Goal: Task Accomplishment & Management: Use online tool/utility

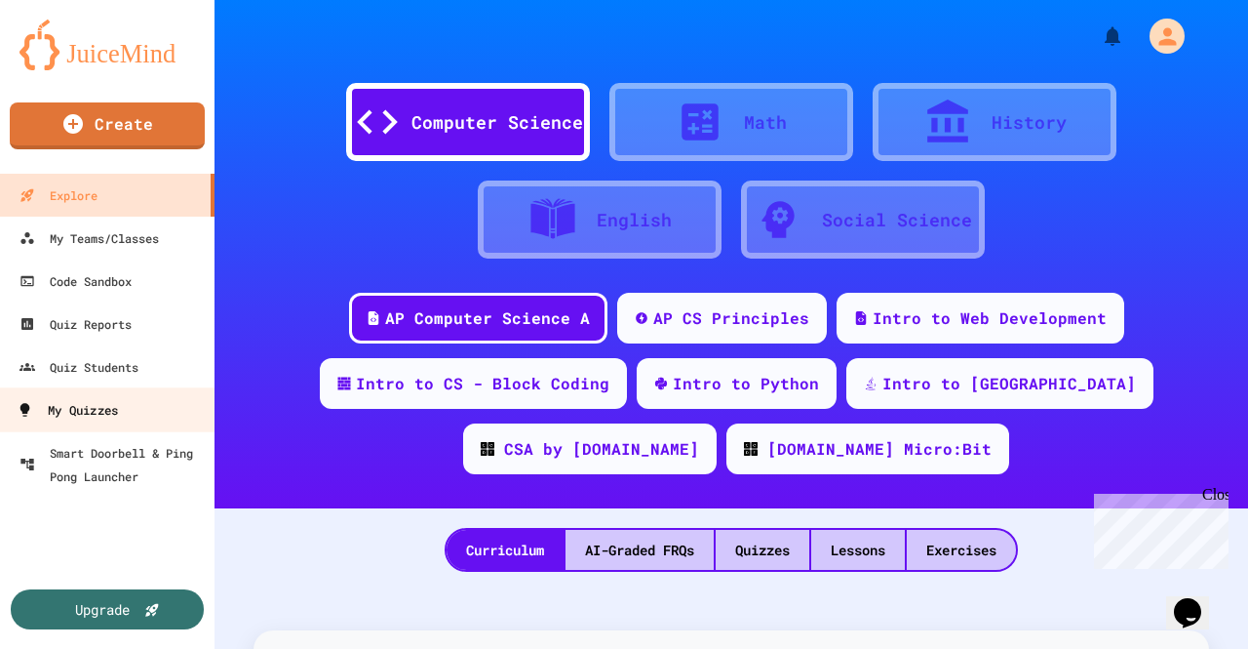
click at [99, 393] on link "My Quizzes" at bounding box center [107, 409] width 221 height 44
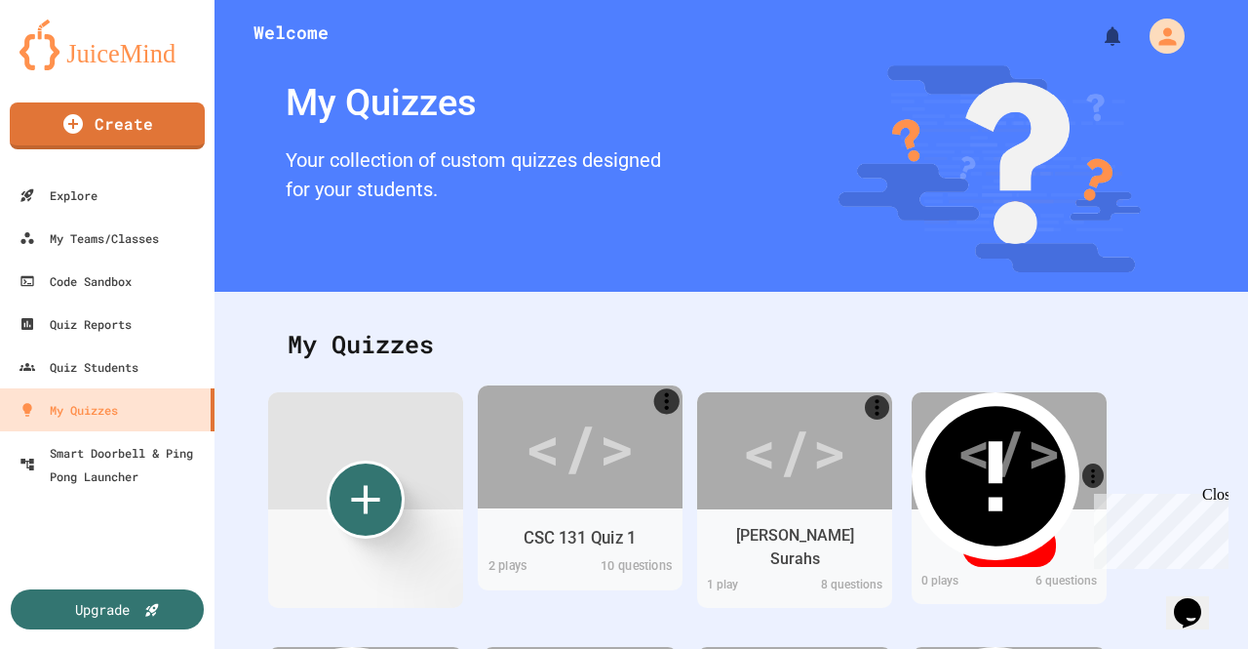
click at [610, 518] on div "CSC 131 Quiz 1" at bounding box center [580, 537] width 205 height 38
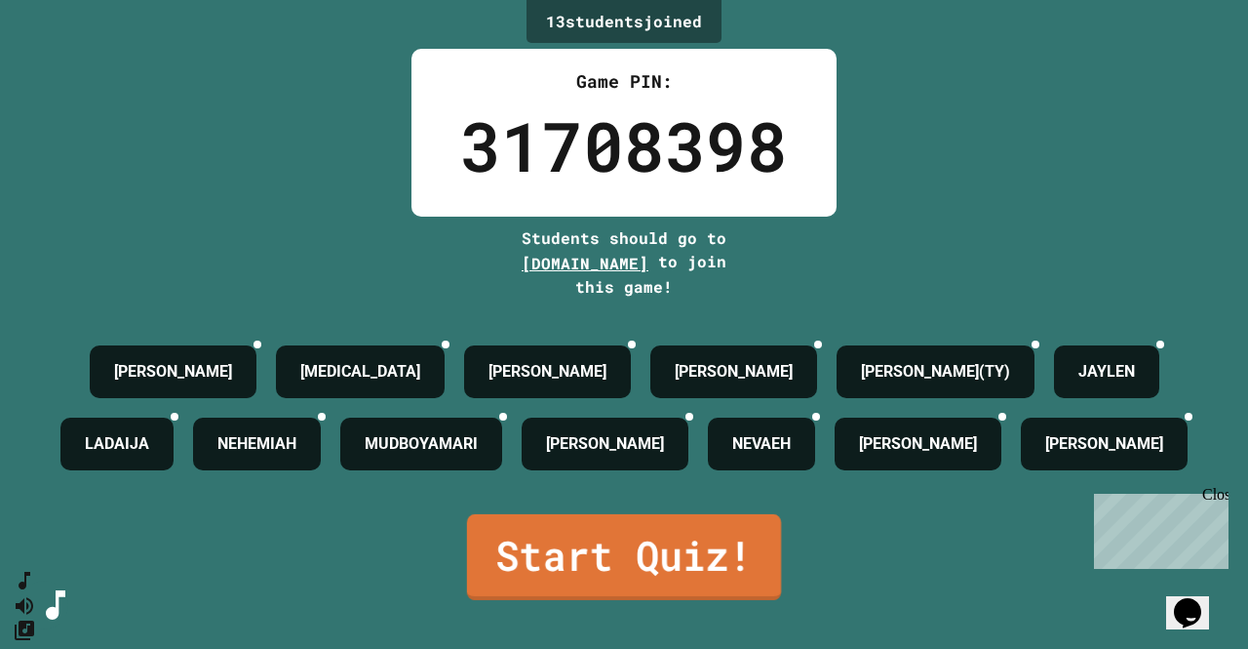
click at [713, 600] on link "Start Quiz!" at bounding box center [624, 557] width 314 height 86
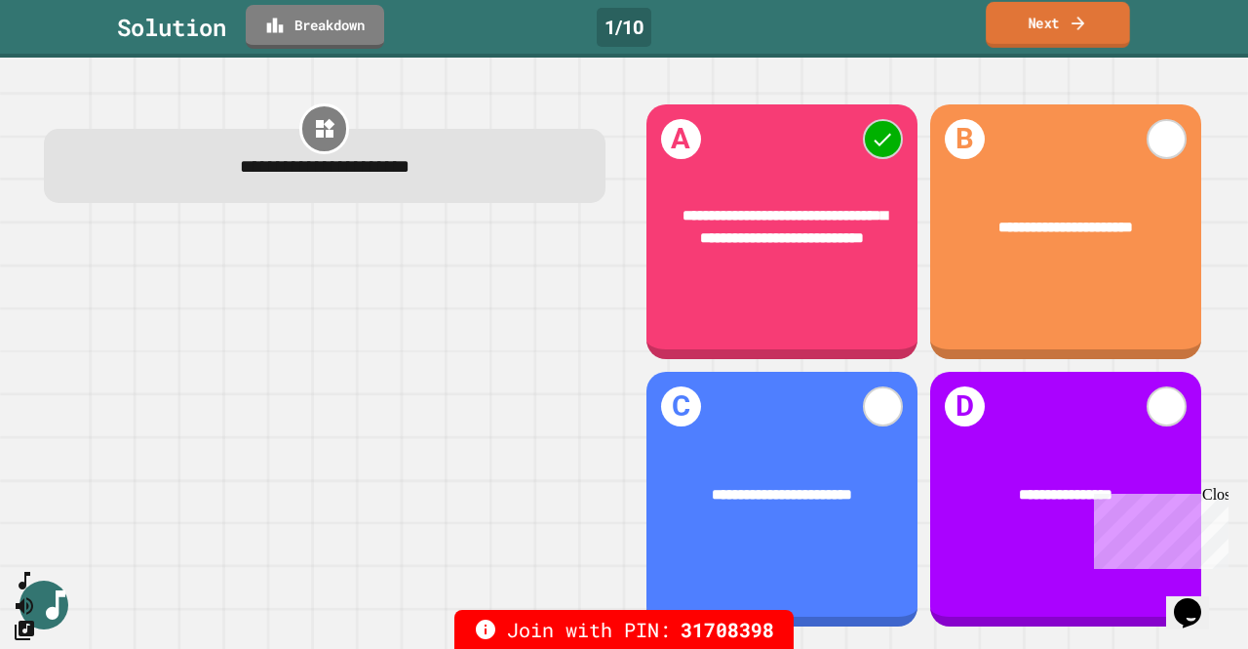
click at [1070, 32] on icon at bounding box center [1079, 23] width 20 height 20
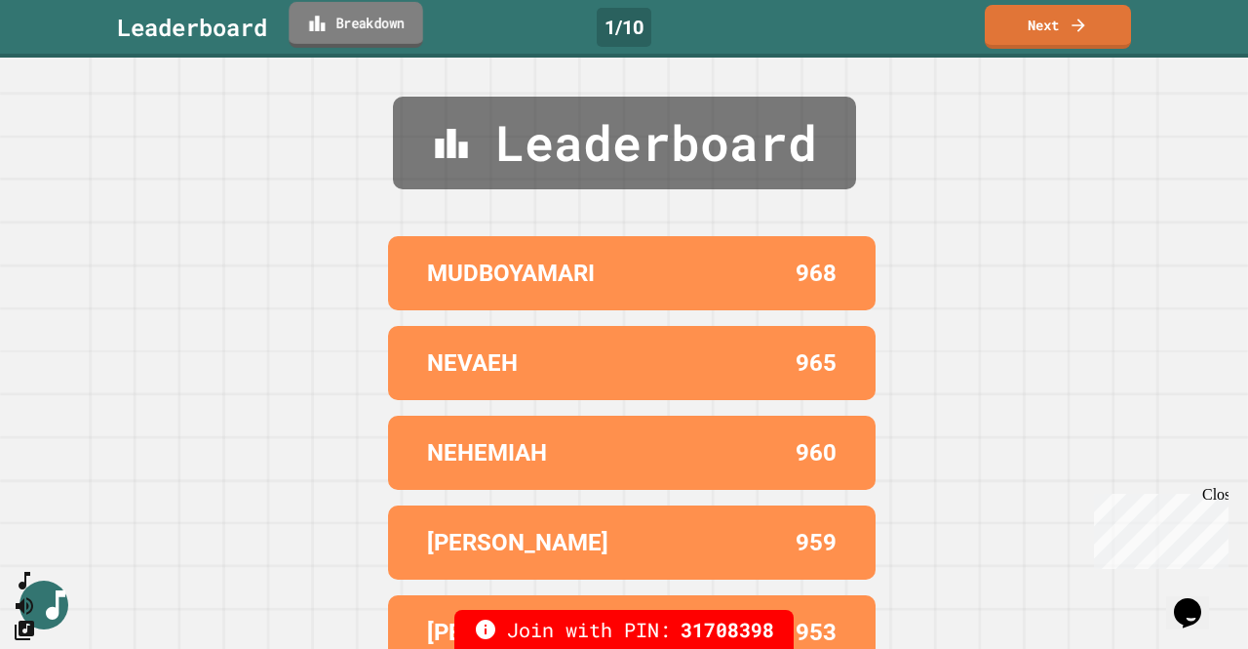
click at [341, 39] on link "Breakdown" at bounding box center [356, 25] width 134 height 46
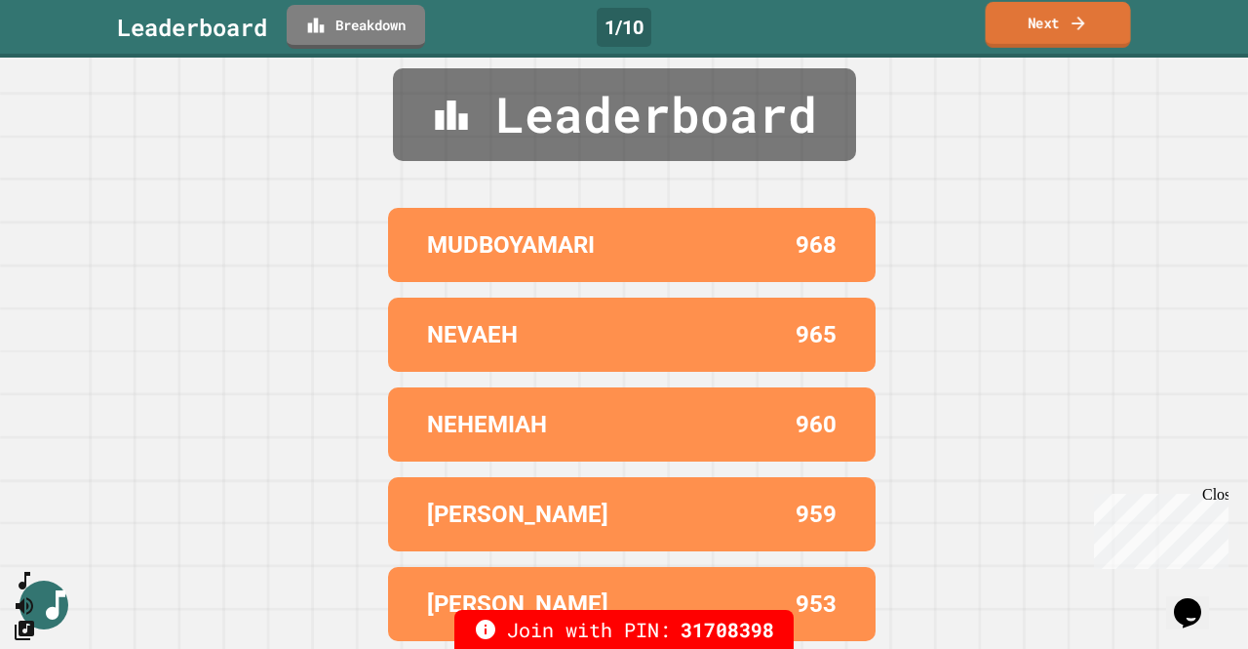
click at [1064, 17] on link "Next" at bounding box center [1058, 25] width 145 height 46
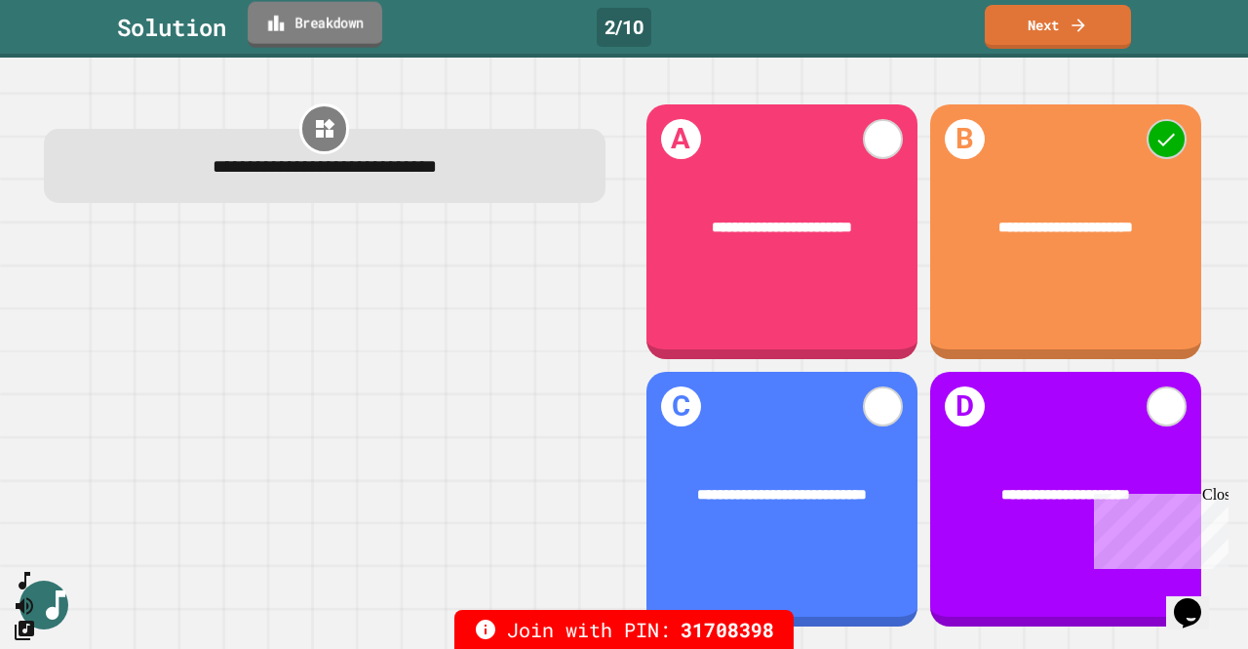
click at [360, 28] on link "Breakdown" at bounding box center [315, 25] width 135 height 46
click at [1061, 16] on link "Next" at bounding box center [1058, 25] width 144 height 46
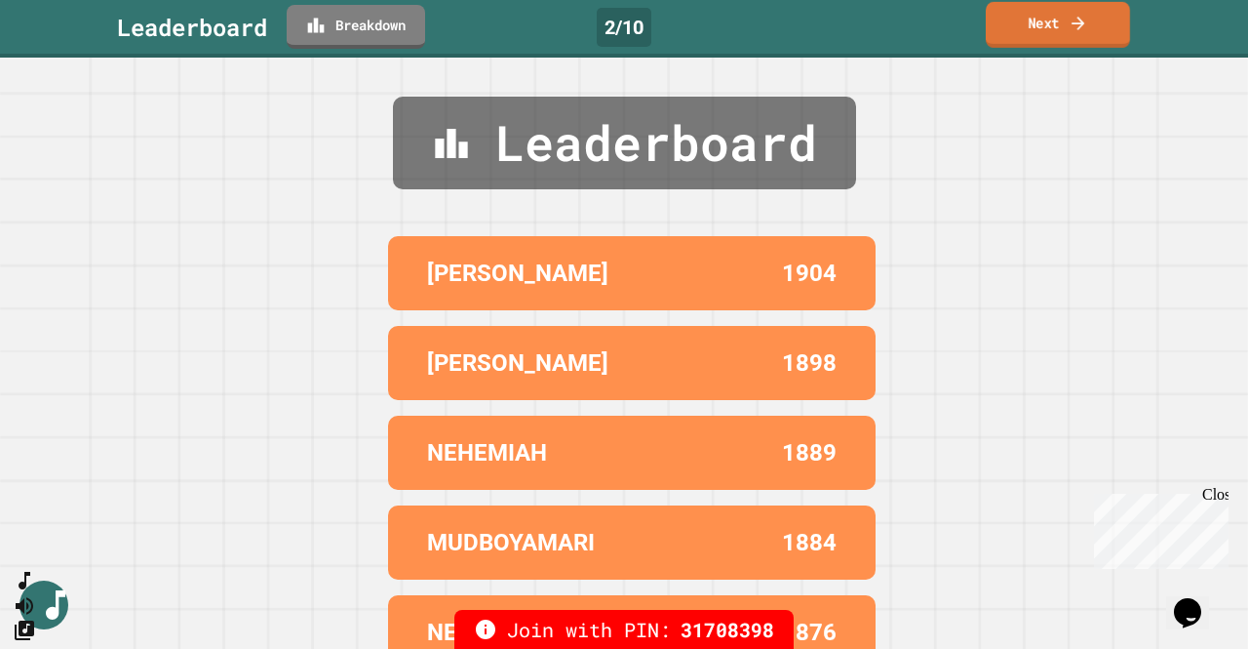
click at [1052, 32] on link "Next" at bounding box center [1058, 25] width 144 height 46
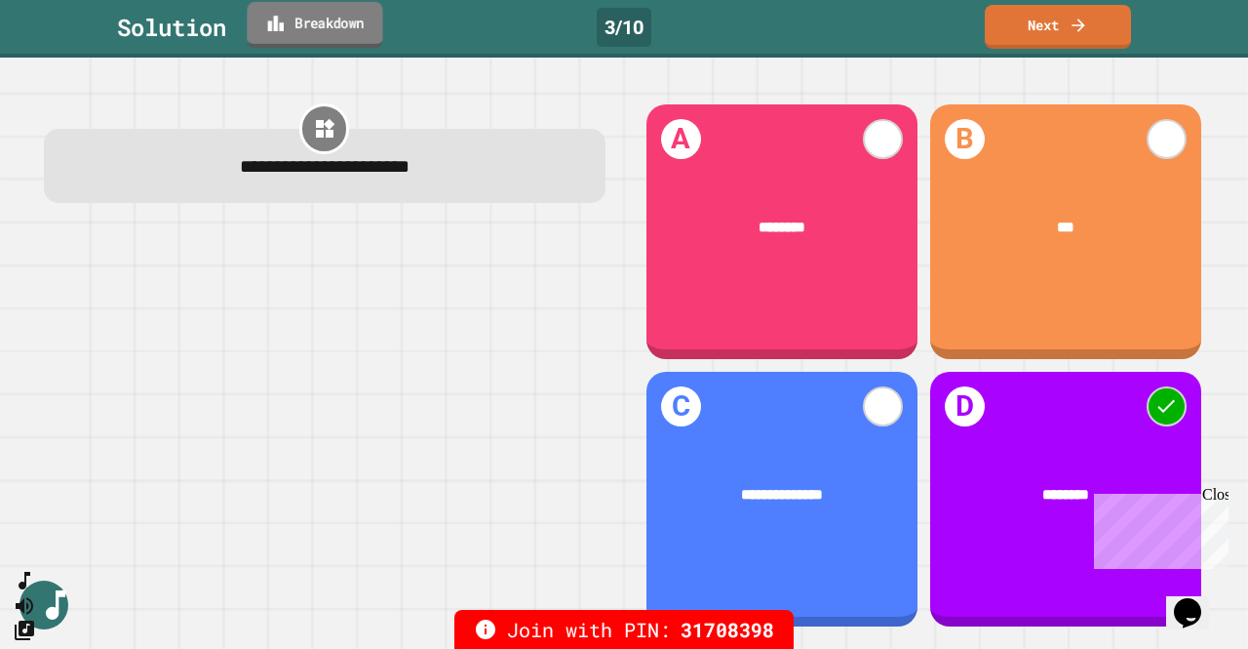
click at [369, 24] on link "Breakdown" at bounding box center [315, 25] width 136 height 46
click at [1053, 30] on link "Next" at bounding box center [1058, 25] width 144 height 46
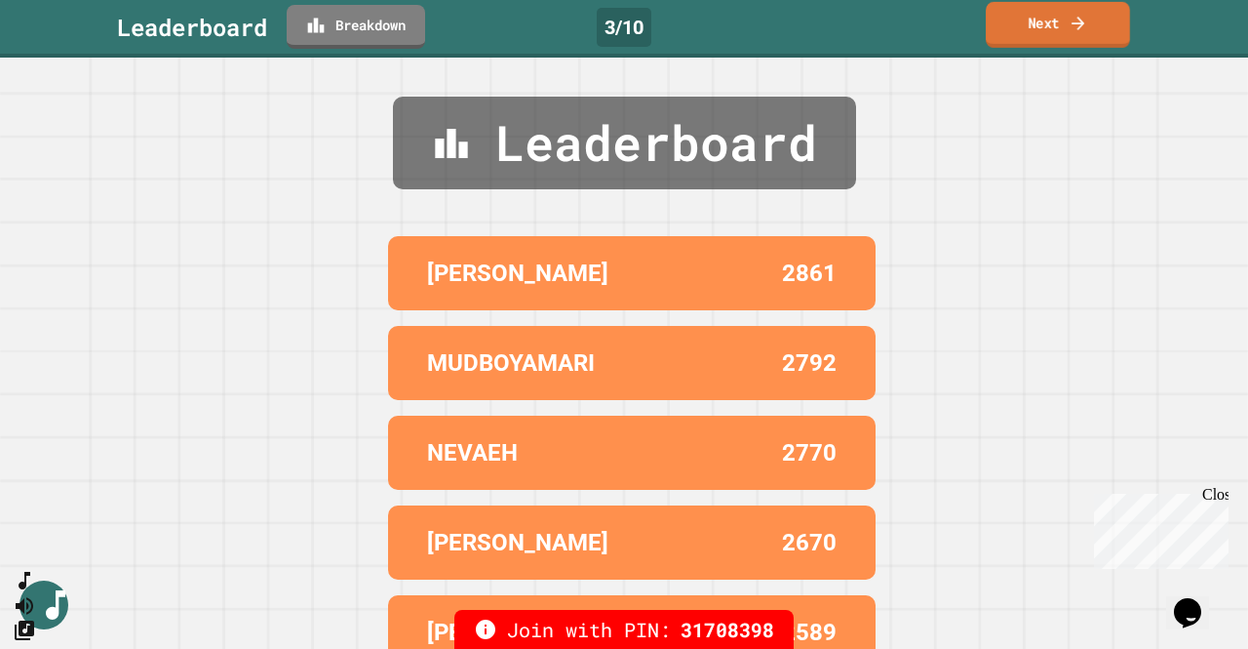
click at [1045, 27] on link "Next" at bounding box center [1058, 25] width 144 height 46
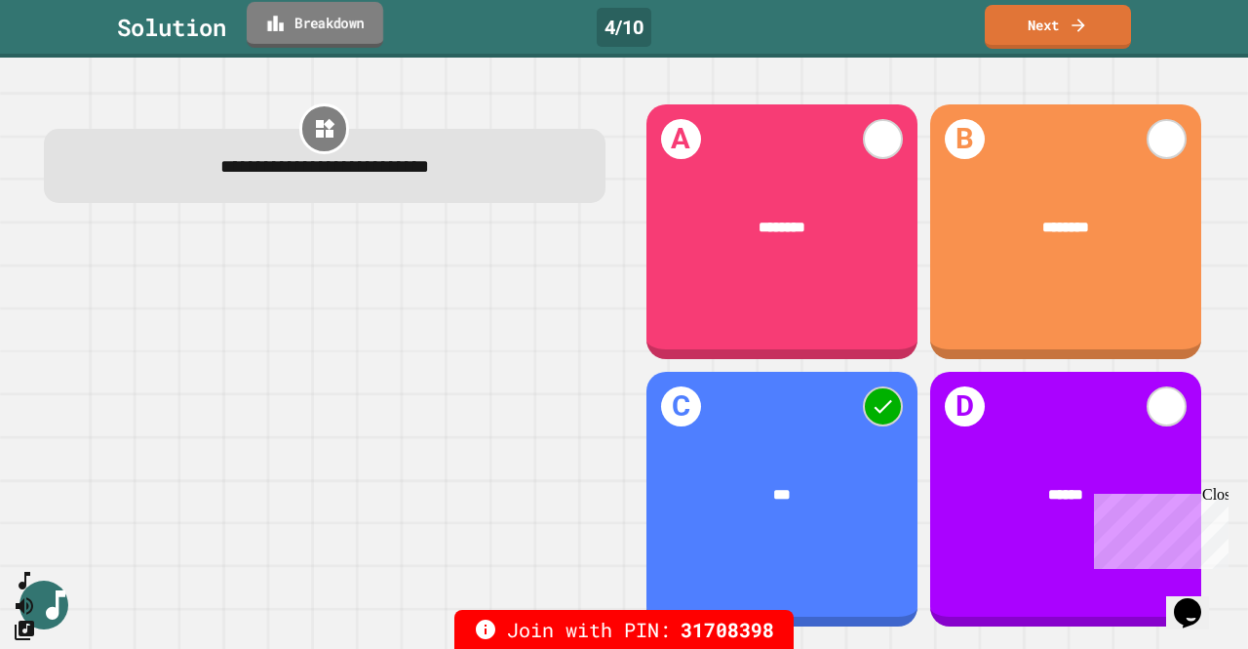
click at [349, 24] on link "Breakdown" at bounding box center [315, 25] width 137 height 46
click at [1075, 26] on icon at bounding box center [1078, 23] width 19 height 20
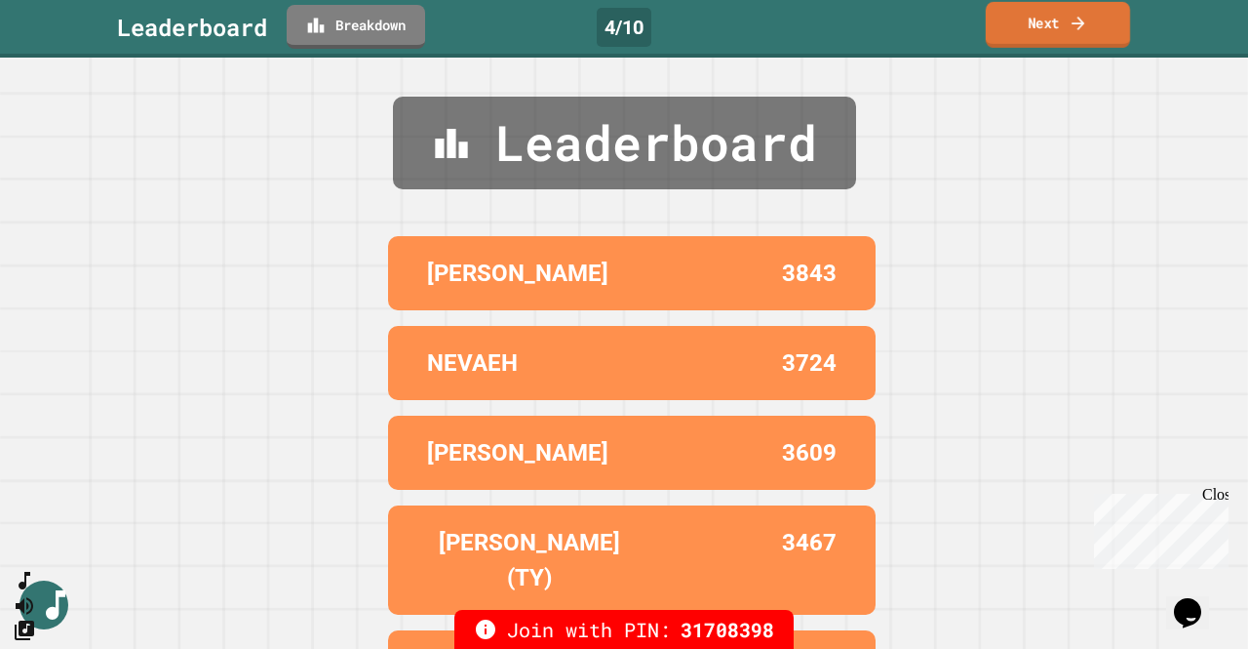
click at [1054, 38] on link "Next" at bounding box center [1058, 25] width 144 height 46
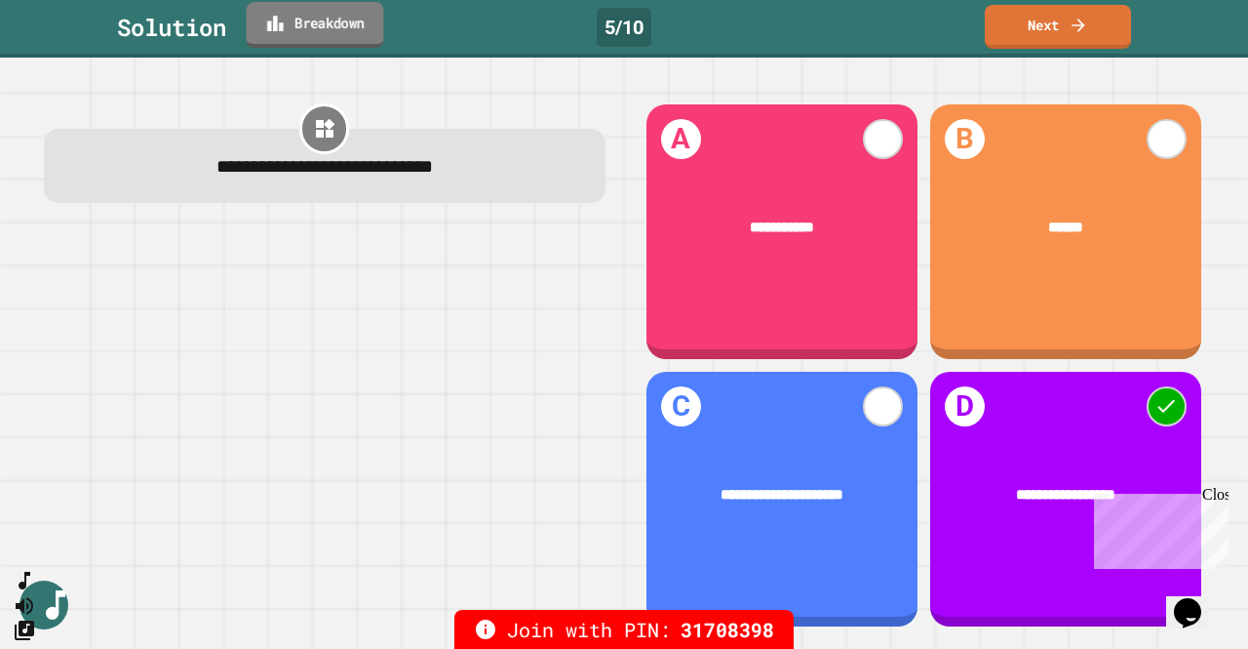
click at [313, 22] on link "Breakdown" at bounding box center [316, 25] width 138 height 46
click at [1076, 23] on icon at bounding box center [1078, 23] width 13 height 14
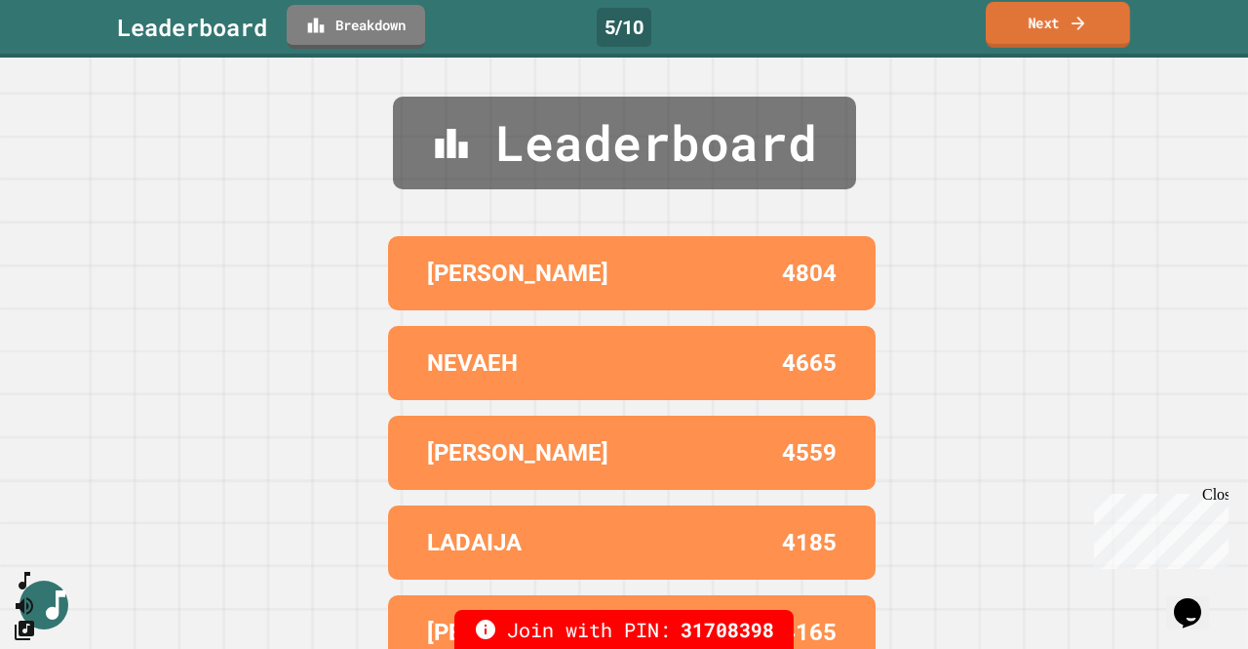
click at [1076, 23] on icon at bounding box center [1078, 23] width 13 height 14
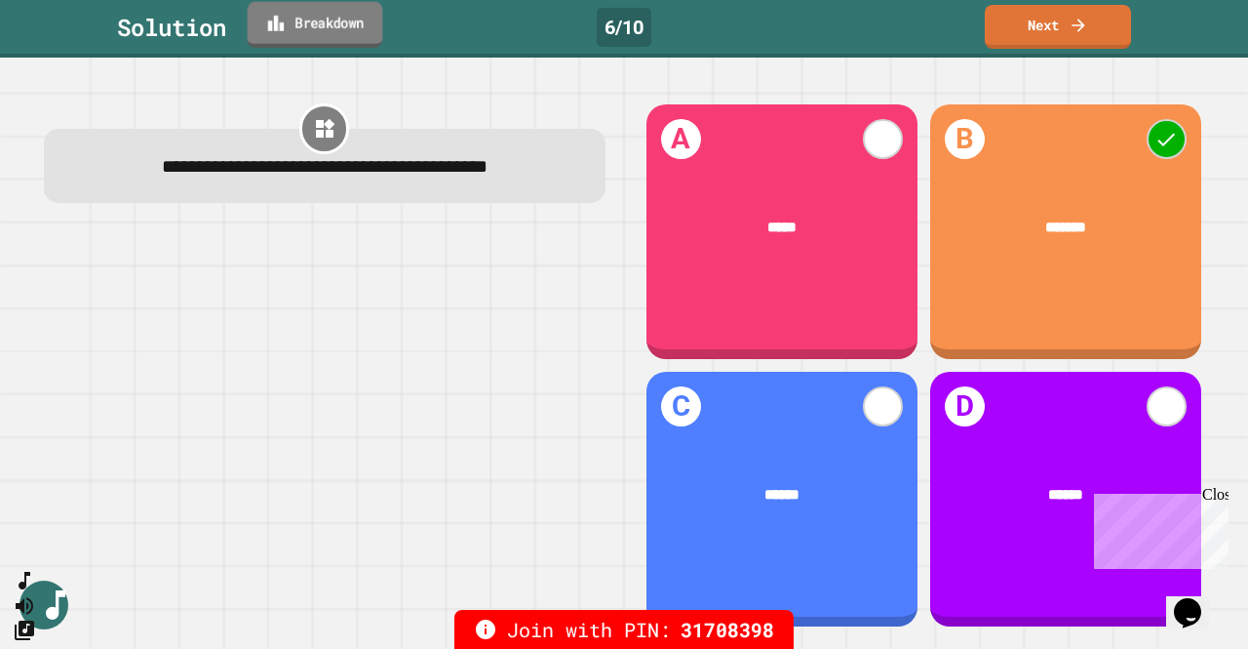
click at [342, 29] on link "Breakdown" at bounding box center [316, 25] width 136 height 46
click at [1058, 22] on link "Next" at bounding box center [1058, 25] width 148 height 46
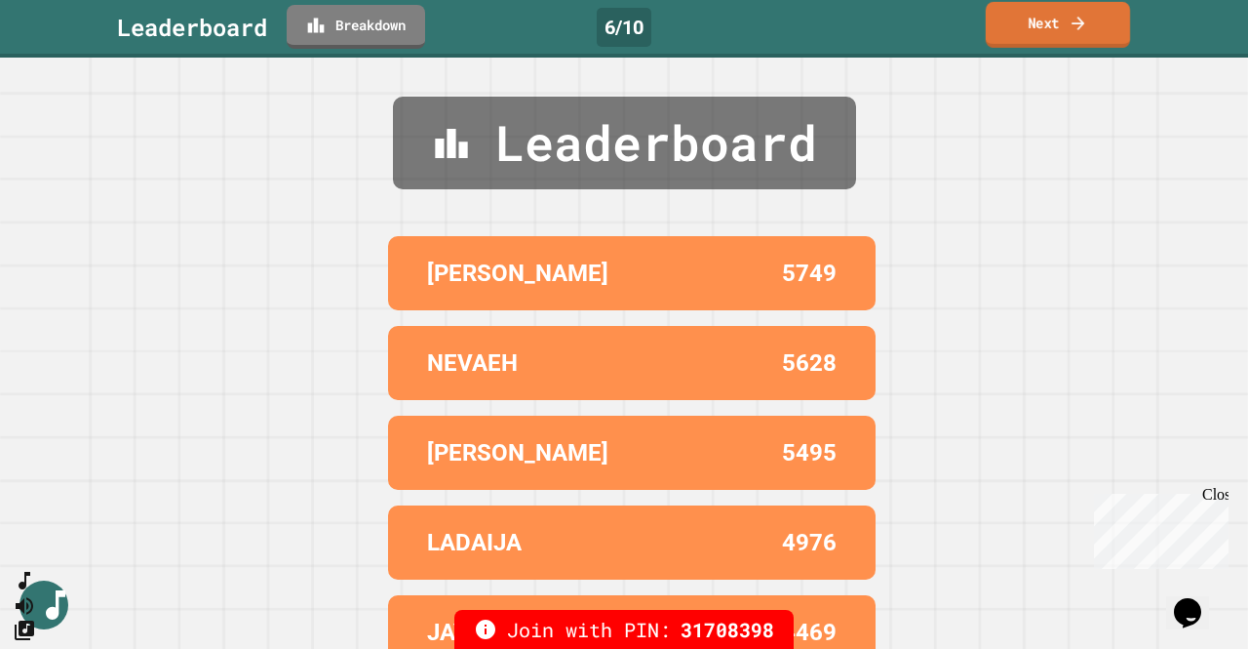
click at [1016, 44] on link "Next" at bounding box center [1058, 25] width 144 height 46
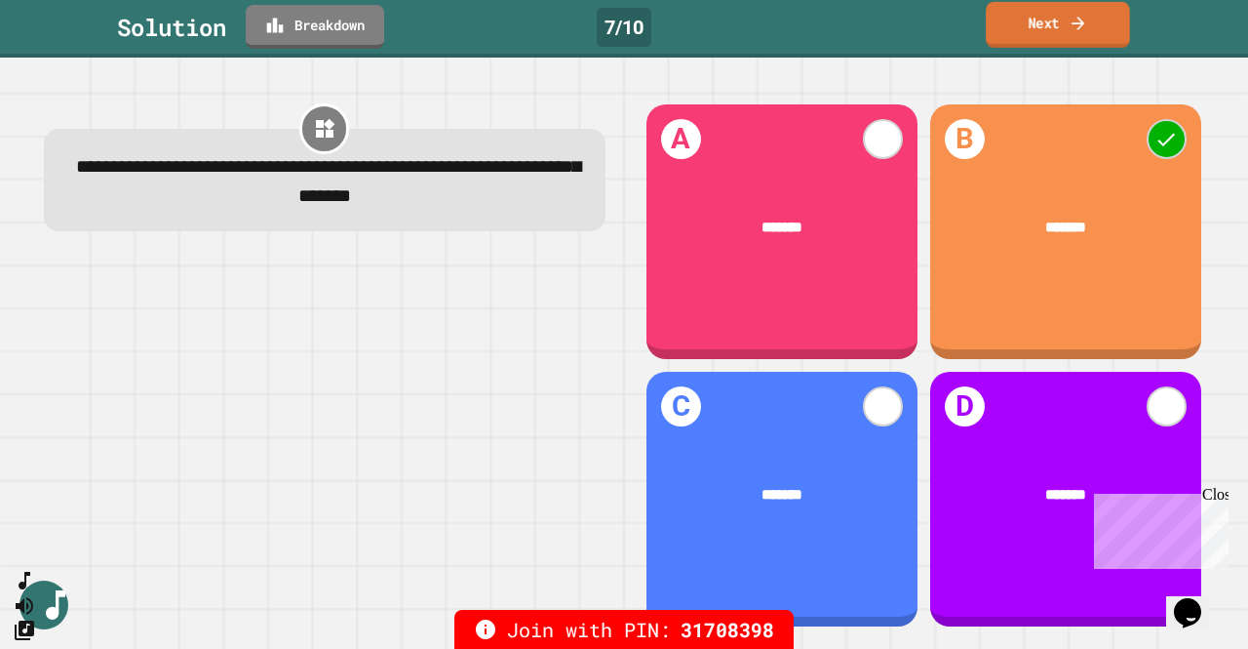
click at [1023, 28] on link "Next" at bounding box center [1058, 25] width 144 height 46
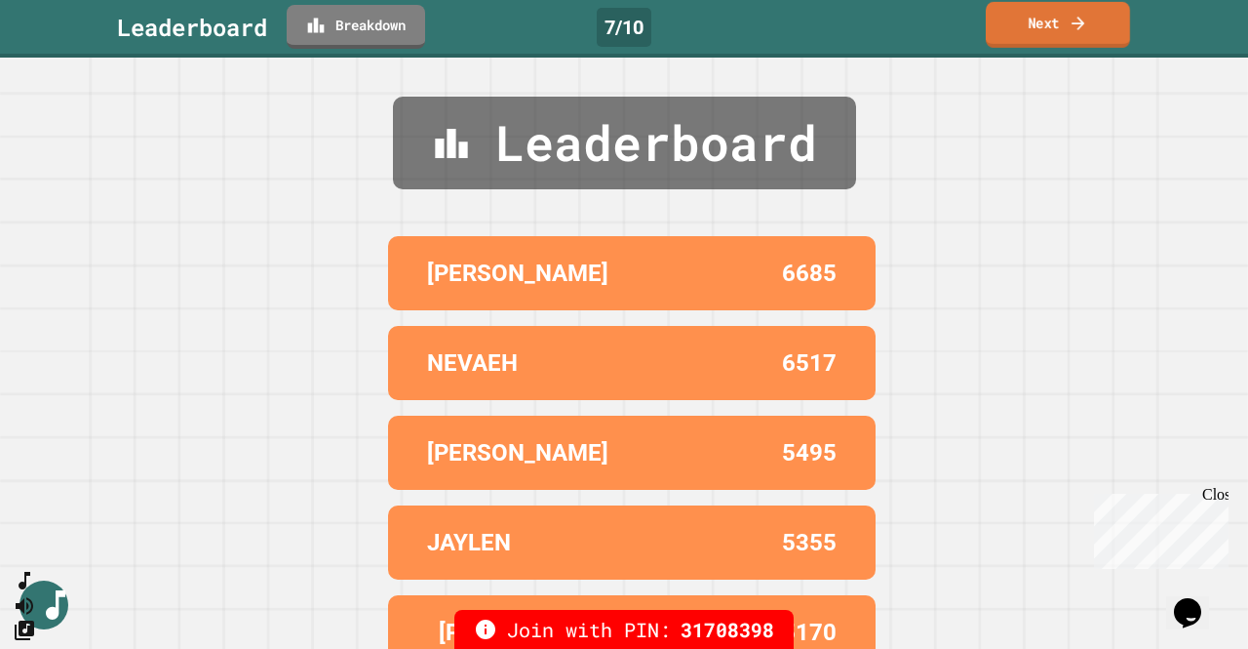
click at [1023, 28] on link "Next" at bounding box center [1058, 25] width 144 height 46
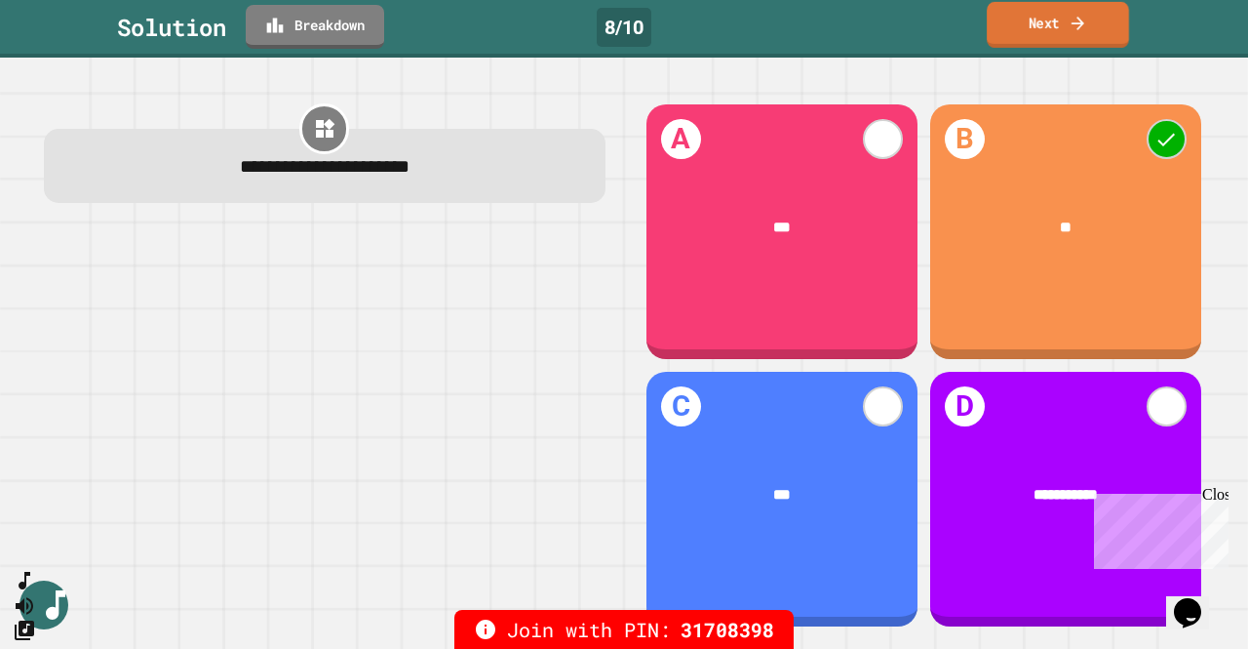
click at [1032, 29] on link "Next" at bounding box center [1058, 25] width 142 height 46
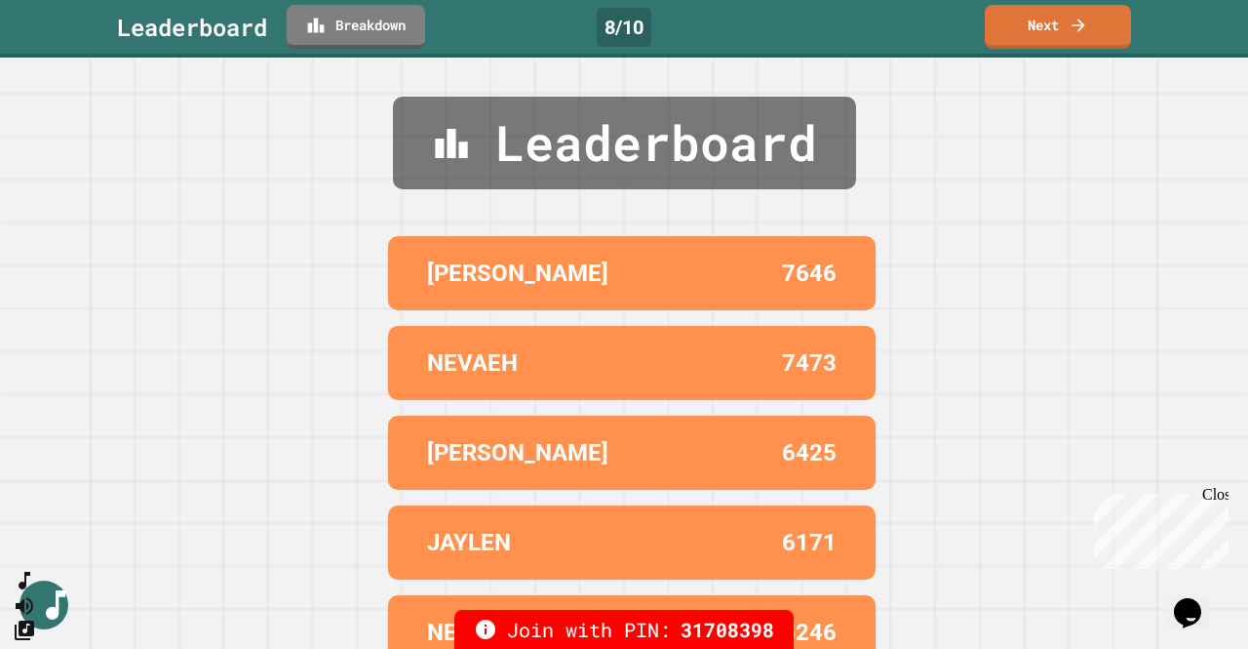
scroll to position [43, 0]
